Goal: Use online tool/utility: Utilize a website feature to perform a specific function

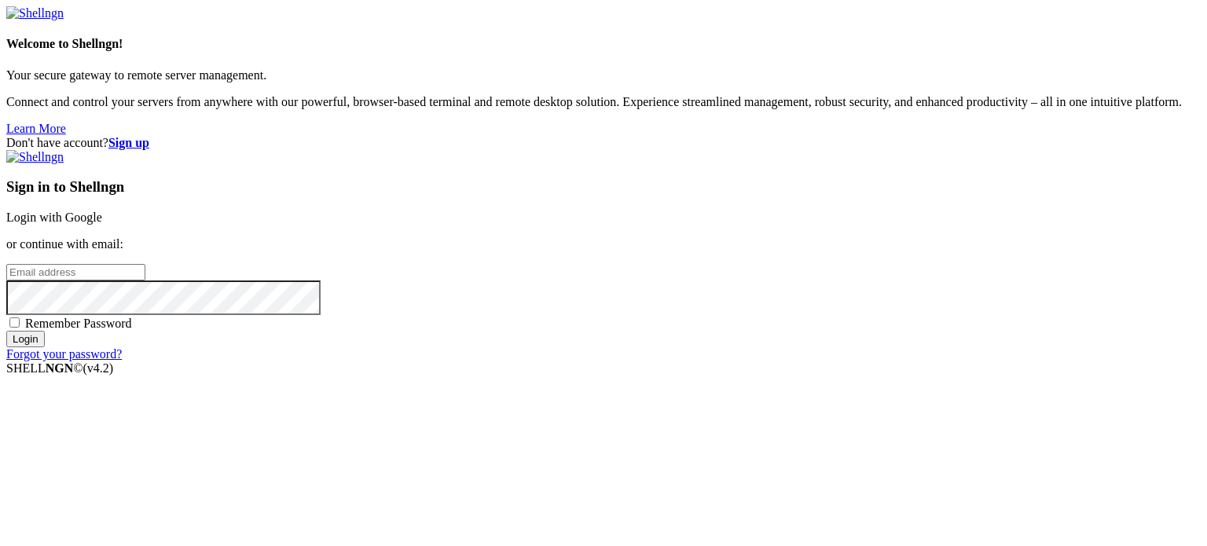
click at [102, 211] on link "Login with Google" at bounding box center [54, 217] width 96 height 13
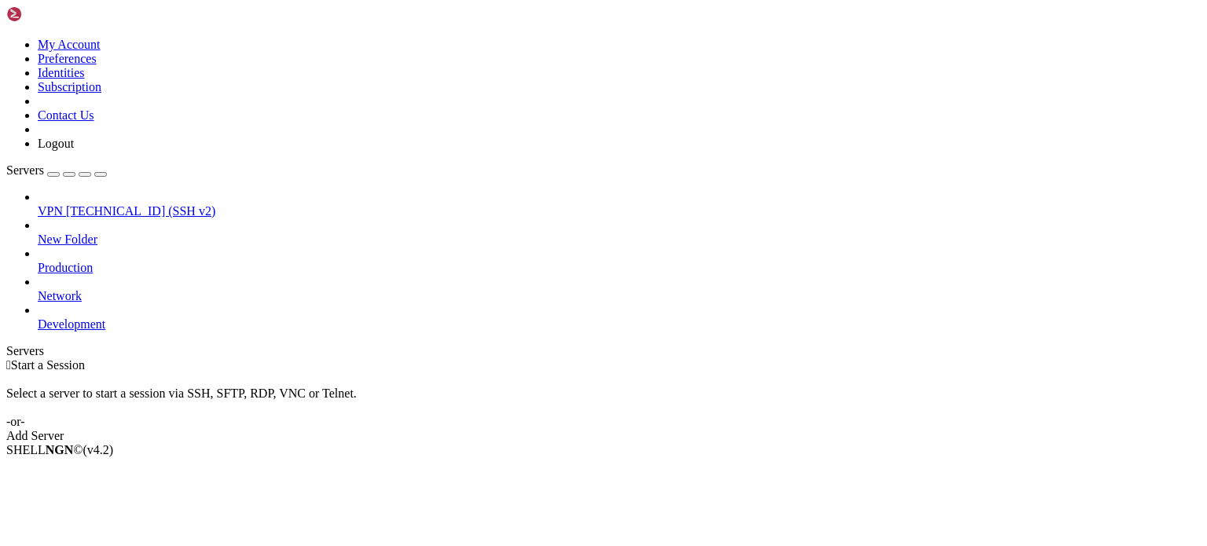
click at [63, 204] on span "VPN" at bounding box center [50, 210] width 25 height 13
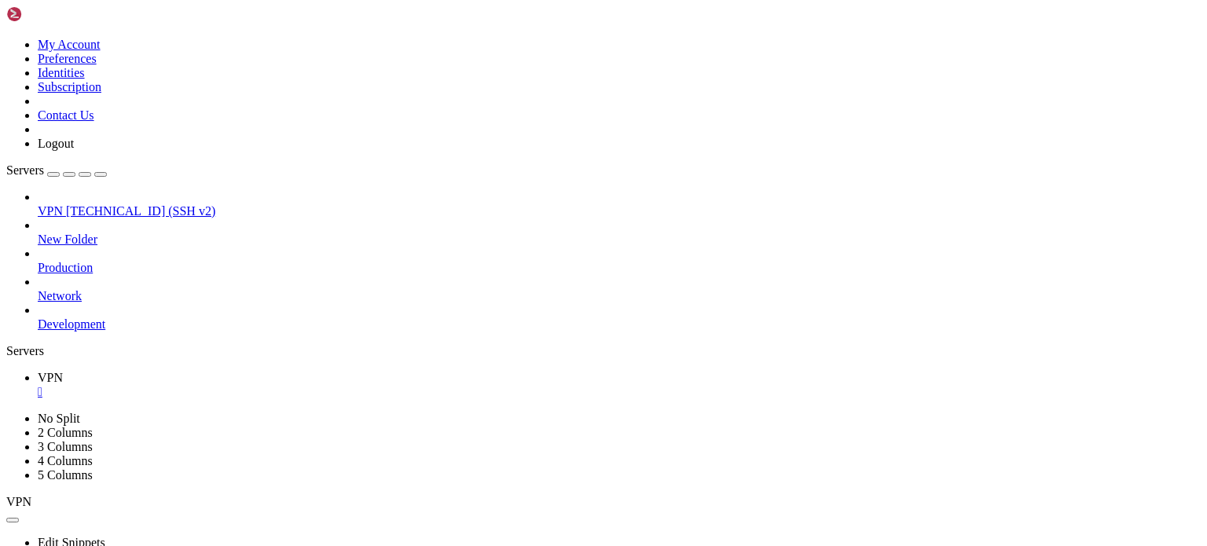
click at [63, 204] on span "VPN" at bounding box center [50, 210] width 25 height 13
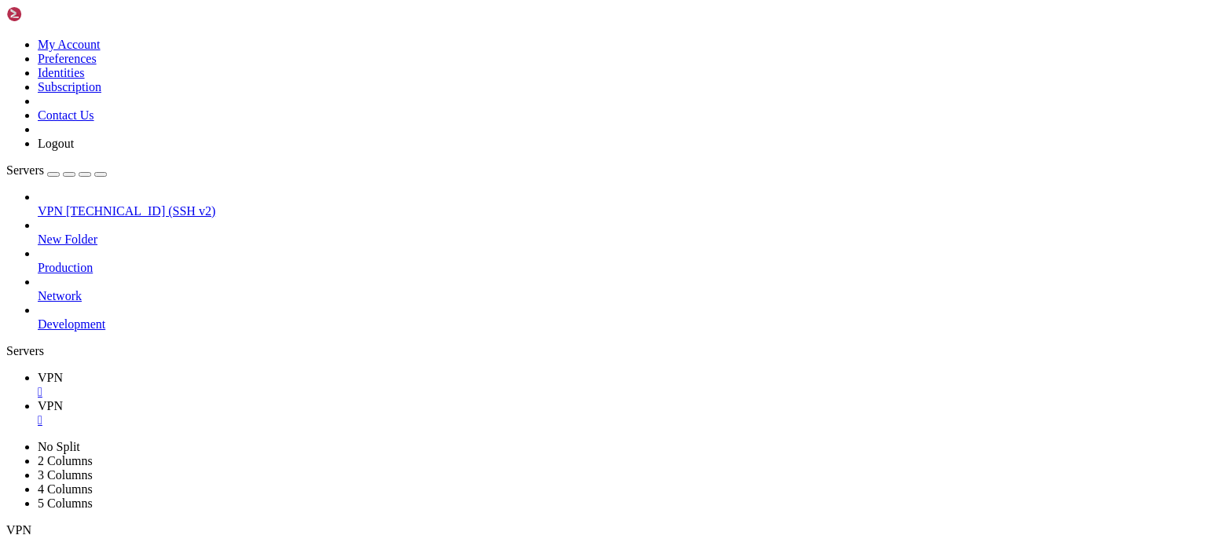
drag, startPoint x: 530, startPoint y: 1029, endPoint x: 727, endPoint y: 1101, distance: 209.3
drag, startPoint x: 153, startPoint y: 1134, endPoint x: 14, endPoint y: 1098, distance: 143.7
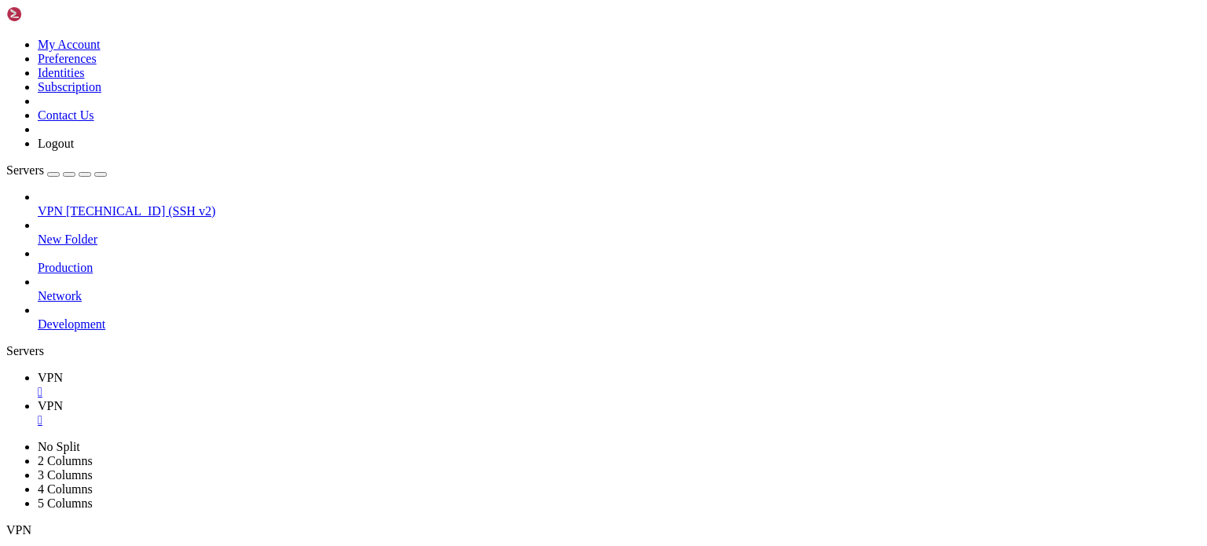
drag, startPoint x: 70, startPoint y: 1341, endPoint x: 13, endPoint y: 1254, distance: 103.7
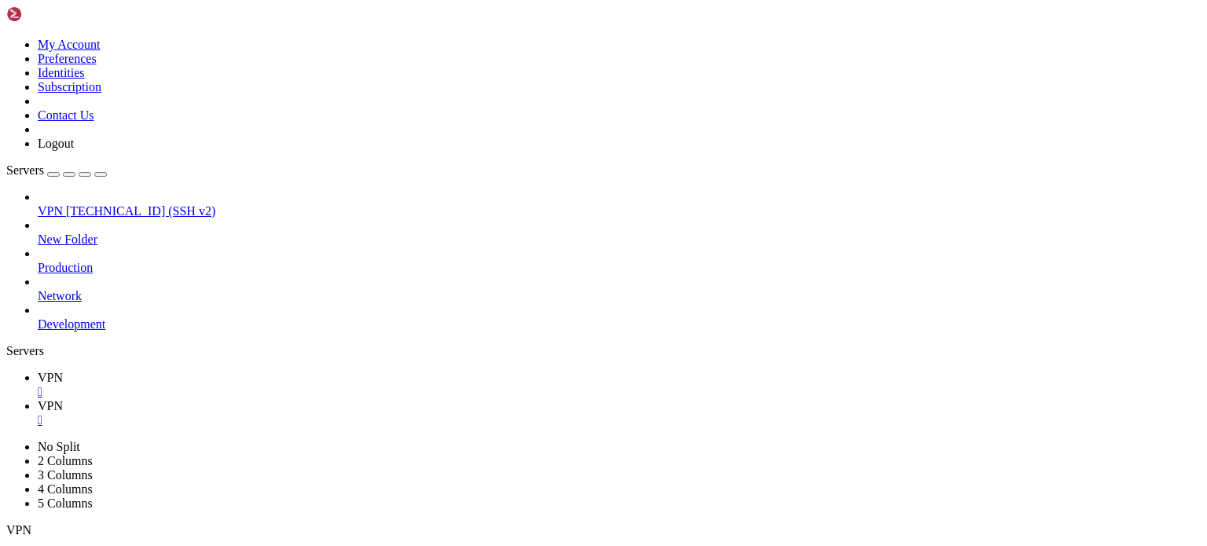
drag, startPoint x: 237, startPoint y: 1356, endPoint x: 13, endPoint y: 1352, distance: 224.8
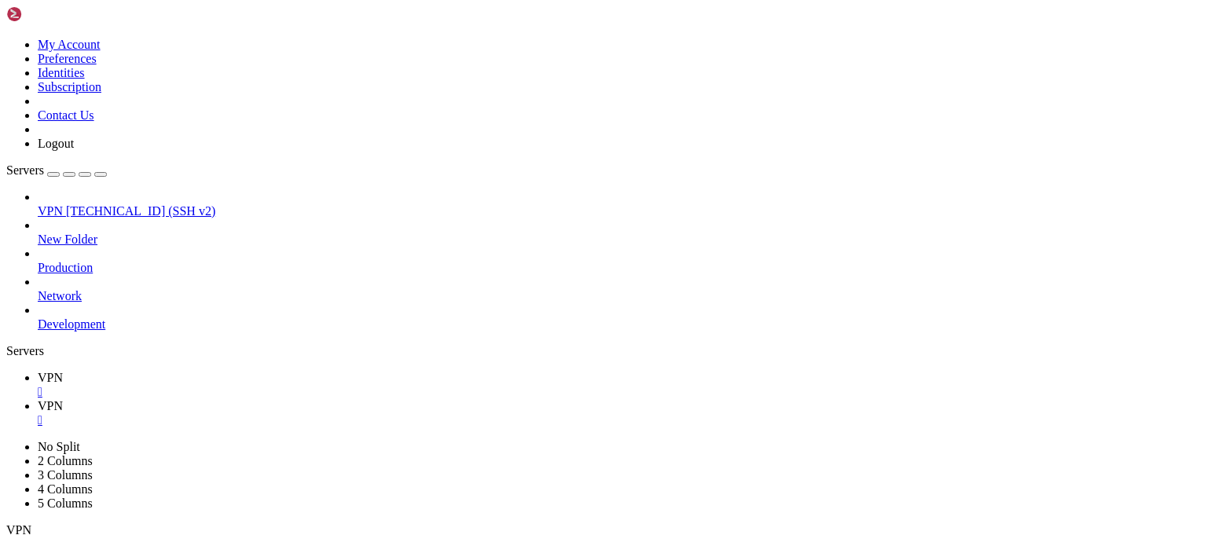
drag, startPoint x: 325, startPoint y: 1367, endPoint x: 255, endPoint y: 1366, distance: 69.2
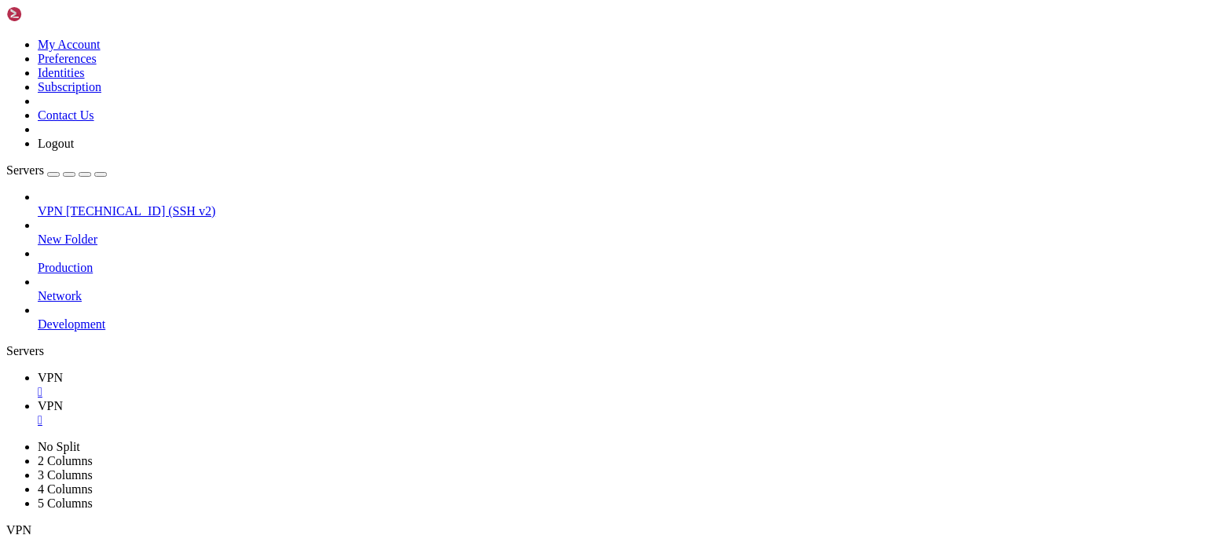
scroll to position [4368, 0]
